Goal: Task Accomplishment & Management: Manage account settings

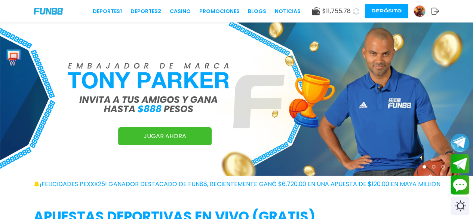
click at [435, 9] on icon at bounding box center [435, 10] width 8 height 7
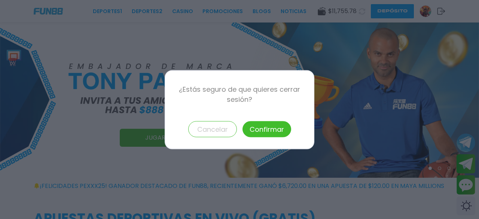
click at [273, 125] on button "Confirmar" at bounding box center [266, 129] width 49 height 16
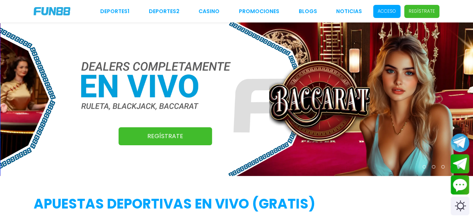
click at [387, 12] on p "Acceso" at bounding box center [387, 11] width 18 height 7
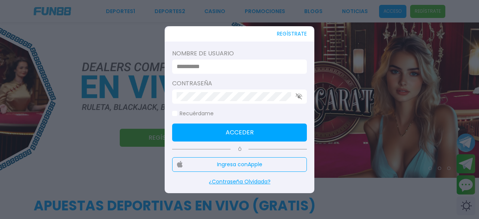
click at [209, 71] on div at bounding box center [239, 66] width 135 height 14
click at [209, 68] on input at bounding box center [237, 66] width 121 height 9
paste input "**********"
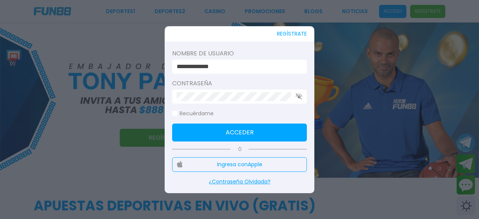
click at [232, 129] on button "Acceder" at bounding box center [239, 132] width 135 height 18
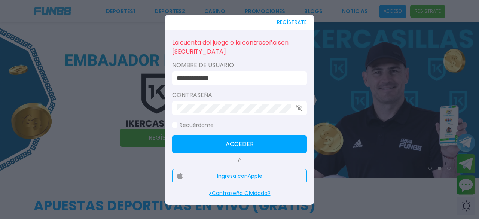
click at [295, 108] on div at bounding box center [239, 108] width 135 height 14
click at [296, 110] on icon "button" at bounding box center [298, 108] width 7 height 6
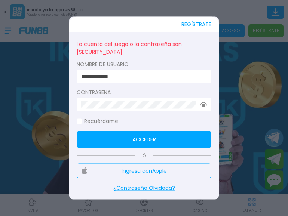
click at [121, 140] on button "Acceder" at bounding box center [144, 139] width 135 height 17
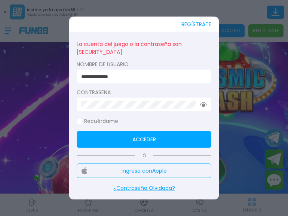
click at [202, 106] on use "button" at bounding box center [203, 104] width 7 height 5
click at [206, 104] on icon "button" at bounding box center [203, 104] width 7 height 6
click at [142, 110] on div at bounding box center [144, 104] width 135 height 13
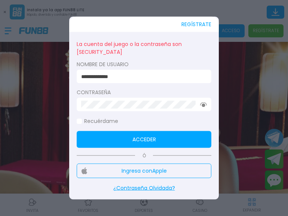
click at [79, 104] on div at bounding box center [144, 104] width 135 height 13
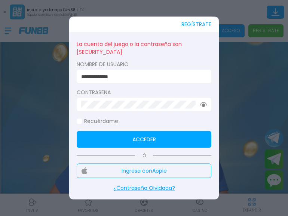
click at [115, 137] on button "Acceder" at bounding box center [144, 139] width 135 height 17
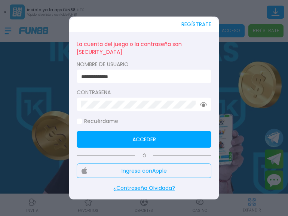
drag, startPoint x: 133, startPoint y: 79, endPoint x: 29, endPoint y: 71, distance: 103.9
click at [92, 138] on button "Acceder" at bounding box center [144, 139] width 135 height 17
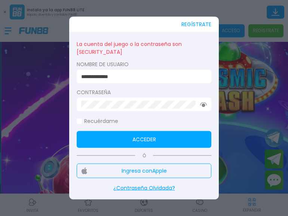
drag, startPoint x: 129, startPoint y: 77, endPoint x: 47, endPoint y: 76, distance: 81.5
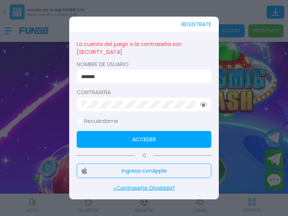
type input "*******"
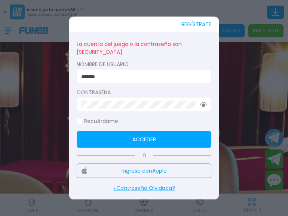
click button "Acceder" at bounding box center [144, 139] width 135 height 17
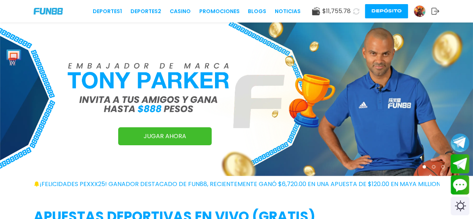
click at [433, 8] on use at bounding box center [436, 11] width 8 height 7
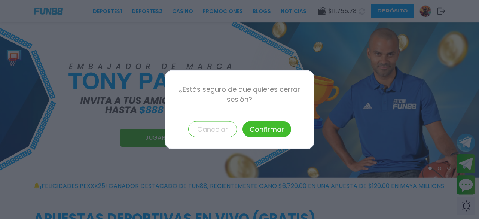
click at [277, 131] on button "Confirmar" at bounding box center [266, 129] width 49 height 16
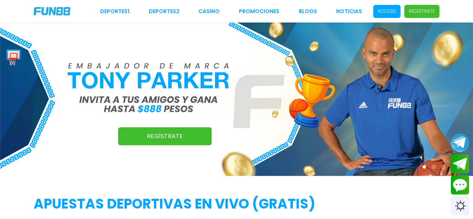
click at [395, 15] on span "Acceso" at bounding box center [386, 11] width 27 height 13
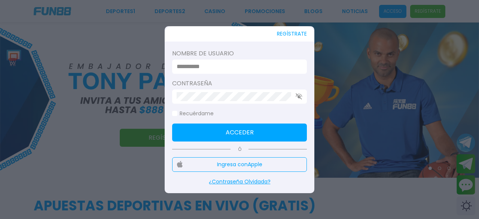
click at [217, 74] on form "Nombre de usuario Contraseña Recuérdame Acceder" at bounding box center [239, 95] width 135 height 92
click at [215, 70] on input at bounding box center [237, 66] width 121 height 9
click at [205, 71] on input at bounding box center [237, 66] width 121 height 9
paste input "**********"
type input "**********"
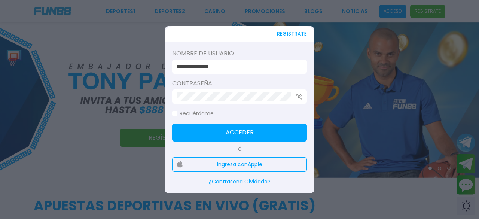
click at [209, 128] on button "Acceder" at bounding box center [239, 132] width 135 height 18
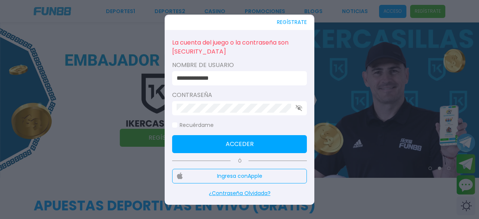
click at [301, 104] on div at bounding box center [239, 108] width 135 height 14
click at [301, 108] on icon "button" at bounding box center [298, 108] width 7 height 6
click at [176, 108] on div at bounding box center [239, 108] width 135 height 14
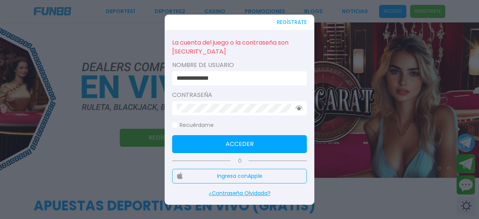
click at [165, 107] on div "**********" at bounding box center [240, 110] width 150 height 190
click at [201, 143] on button "Acceder" at bounding box center [239, 144] width 135 height 18
